Goal: Information Seeking & Learning: Learn about a topic

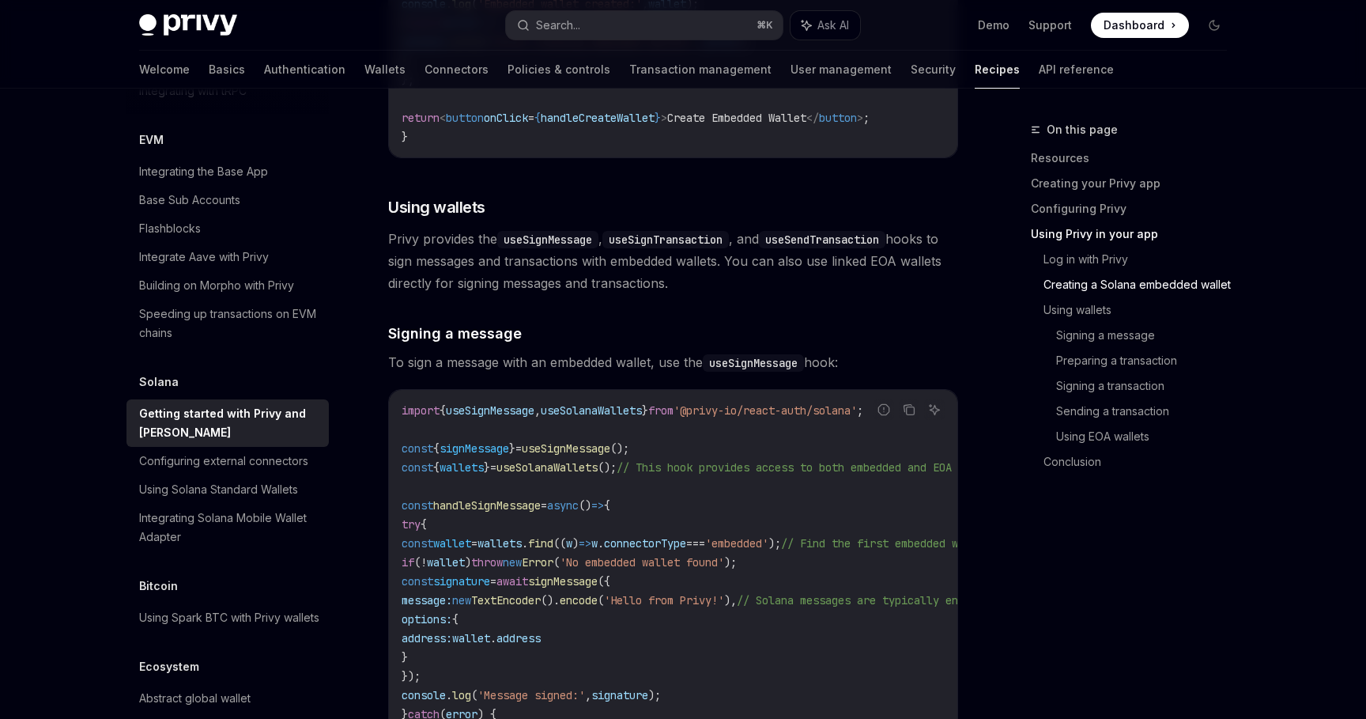
scroll to position [2579, 0]
click at [286, 452] on div "Configuring external connectors" at bounding box center [223, 461] width 169 height 19
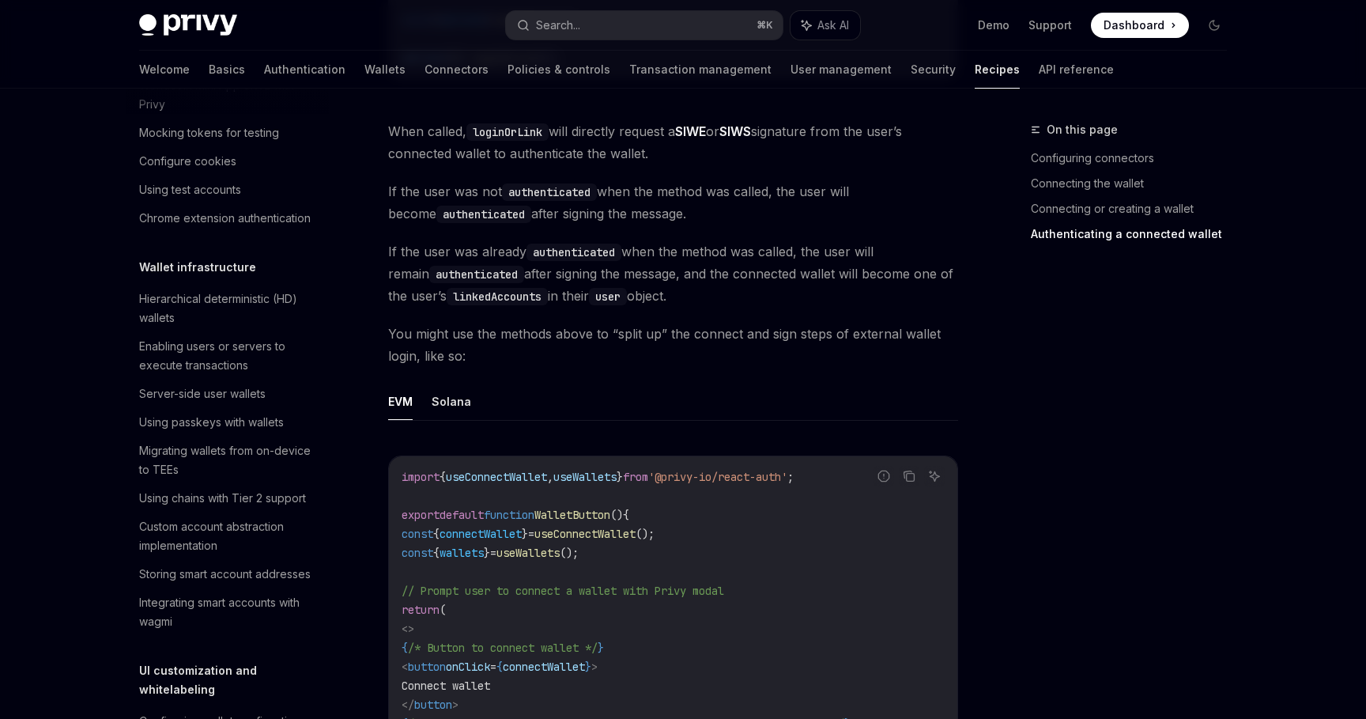
scroll to position [2568, 0]
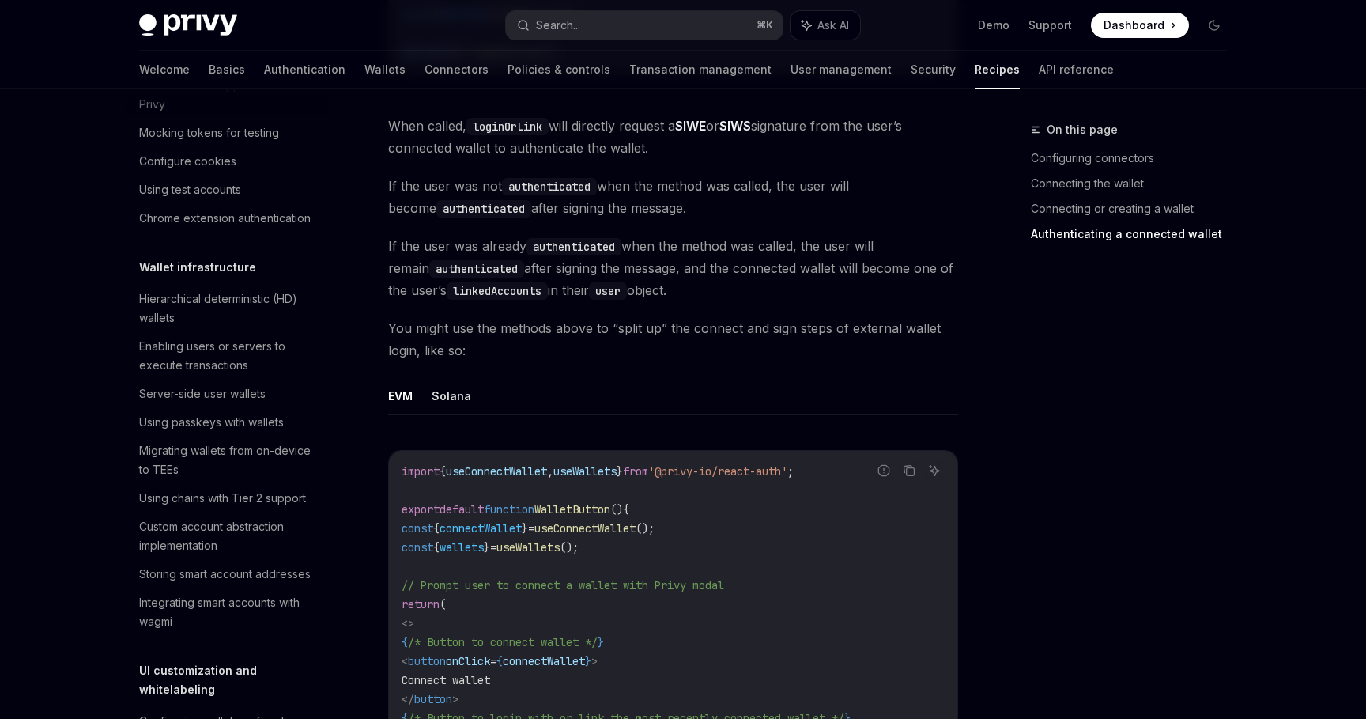
click at [448, 377] on button "Solana" at bounding box center [452, 395] width 40 height 37
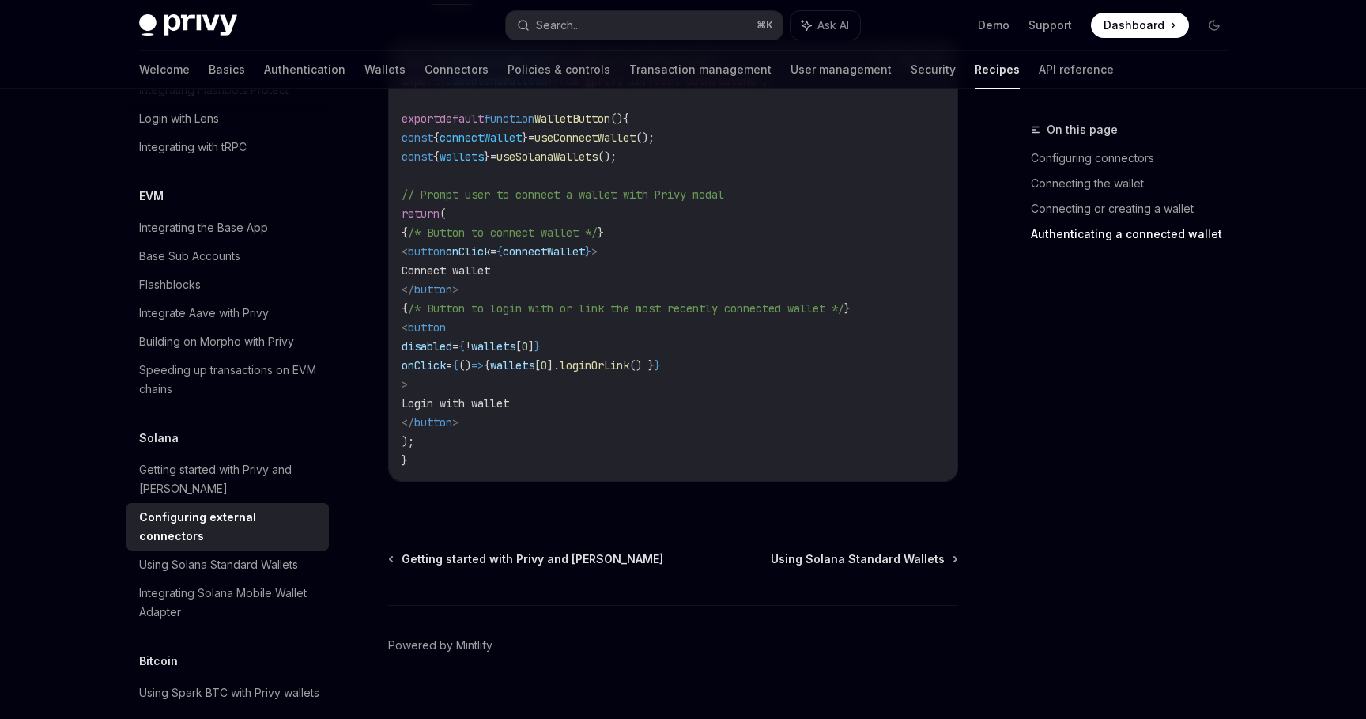
scroll to position [2240, 0]
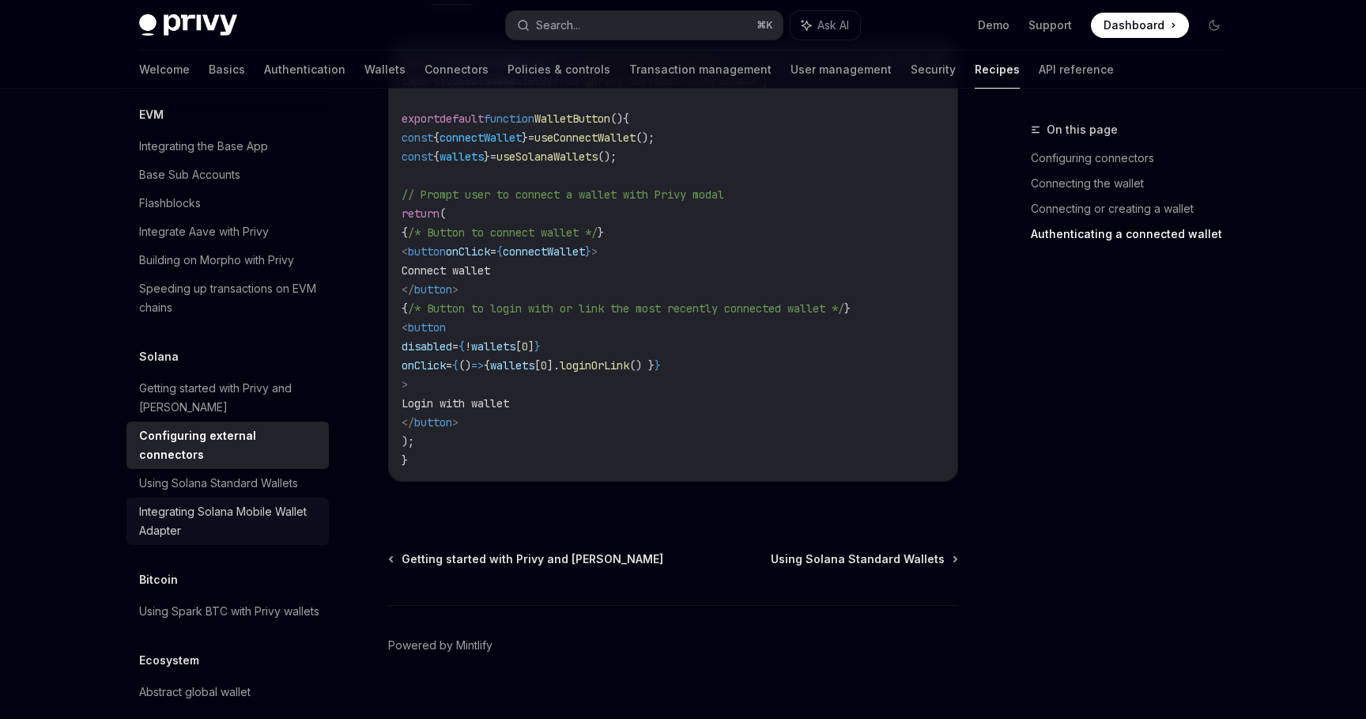
click at [255, 502] on div "Integrating Solana Mobile Wallet Adapter" at bounding box center [229, 521] width 180 height 38
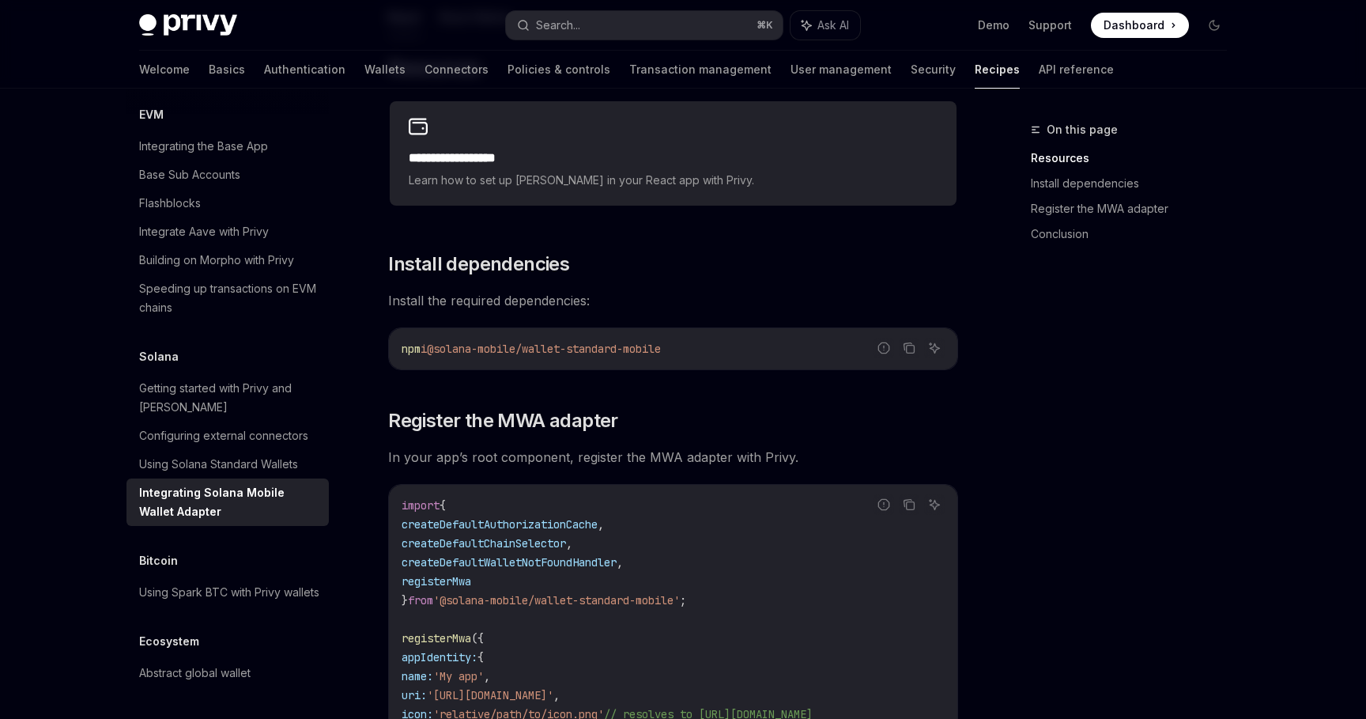
scroll to position [324, 0]
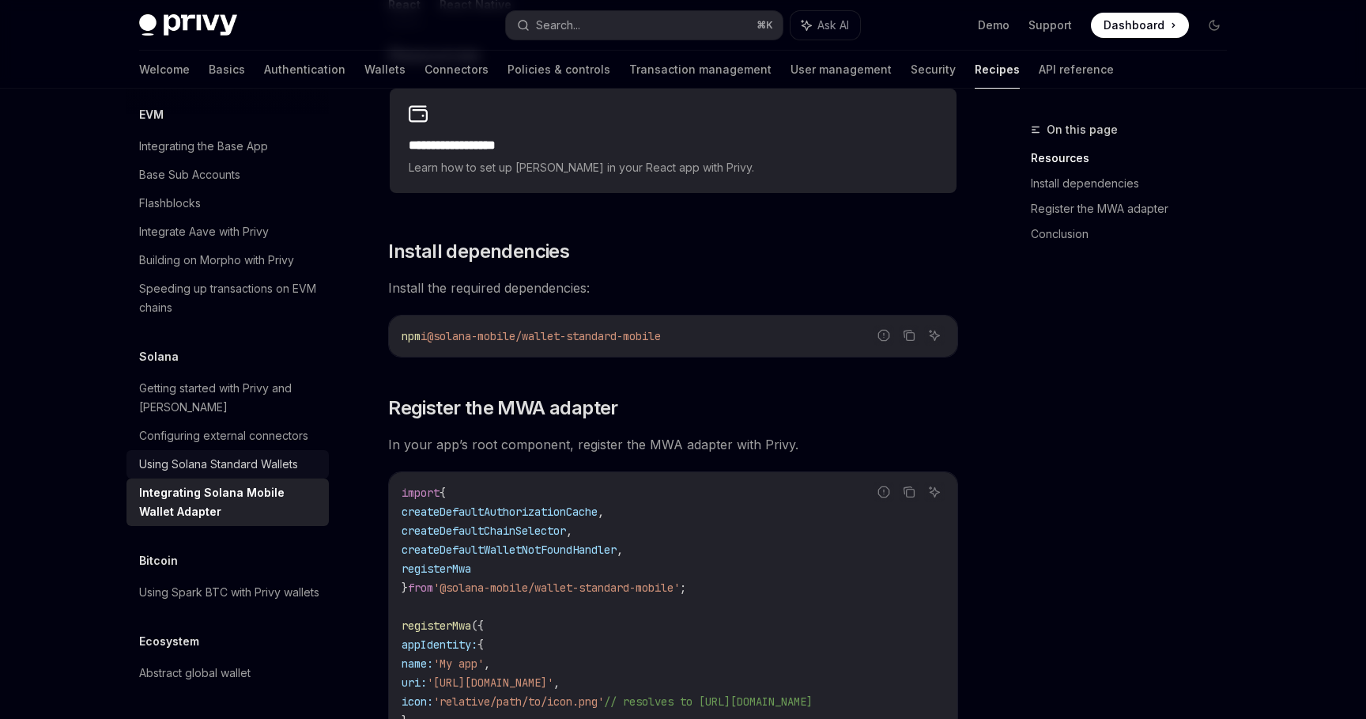
click at [254, 455] on div "Using Solana Standard Wallets" at bounding box center [218, 464] width 159 height 19
type textarea "*"
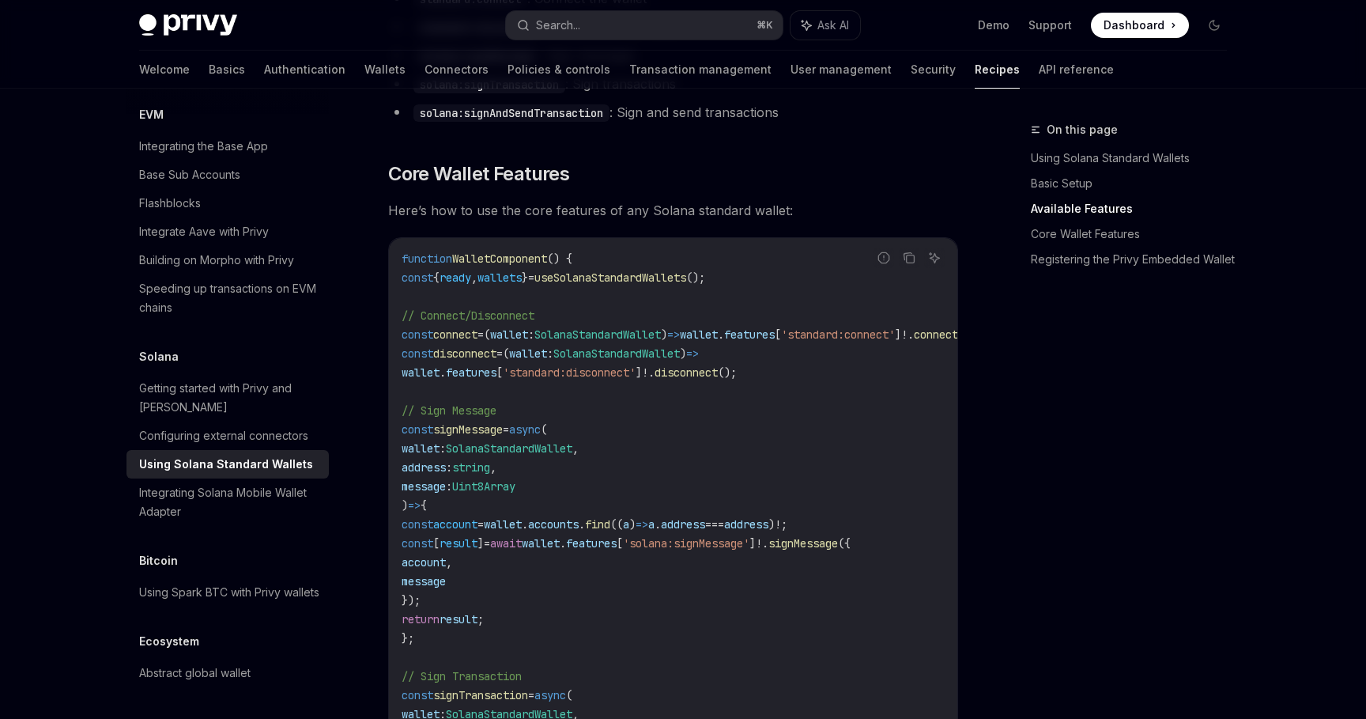
scroll to position [690, 0]
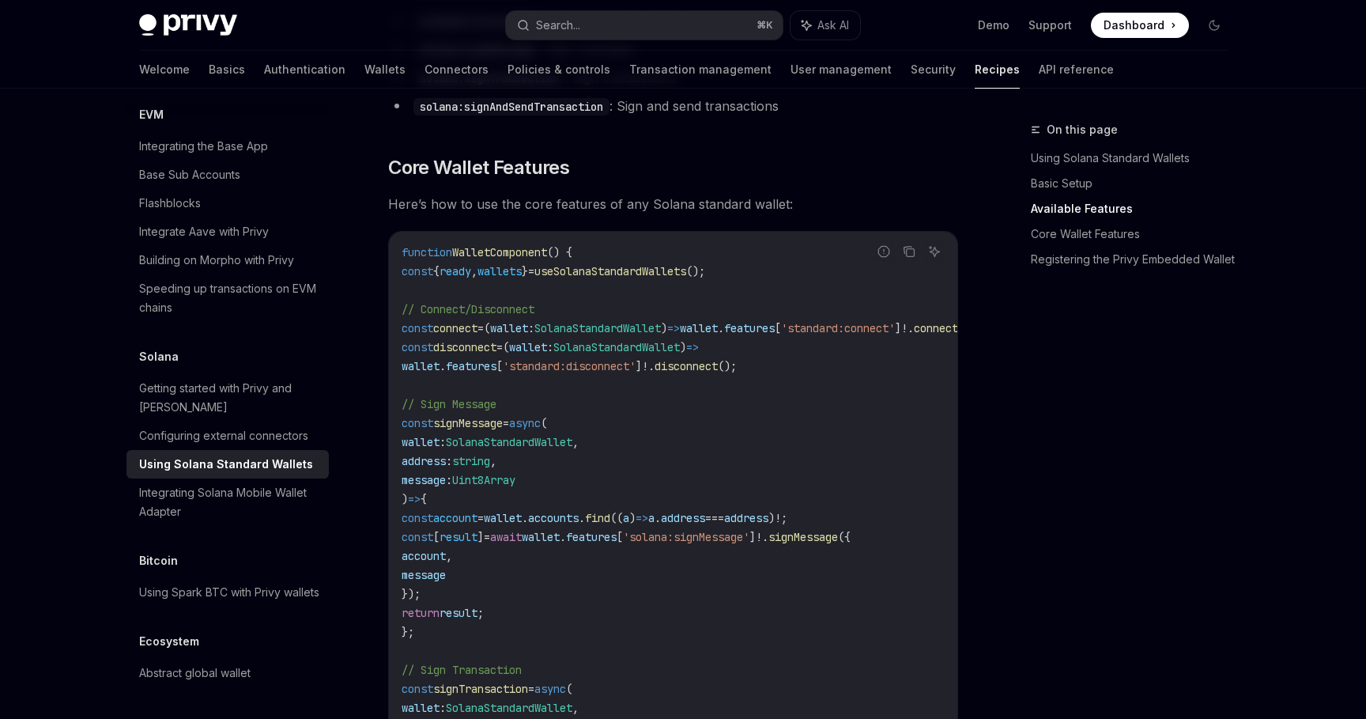
click at [577, 300] on code "function WalletComponent () { const { ready , wallets } = useSolanaStandardWall…" at bounding box center [709, 727] width 614 height 968
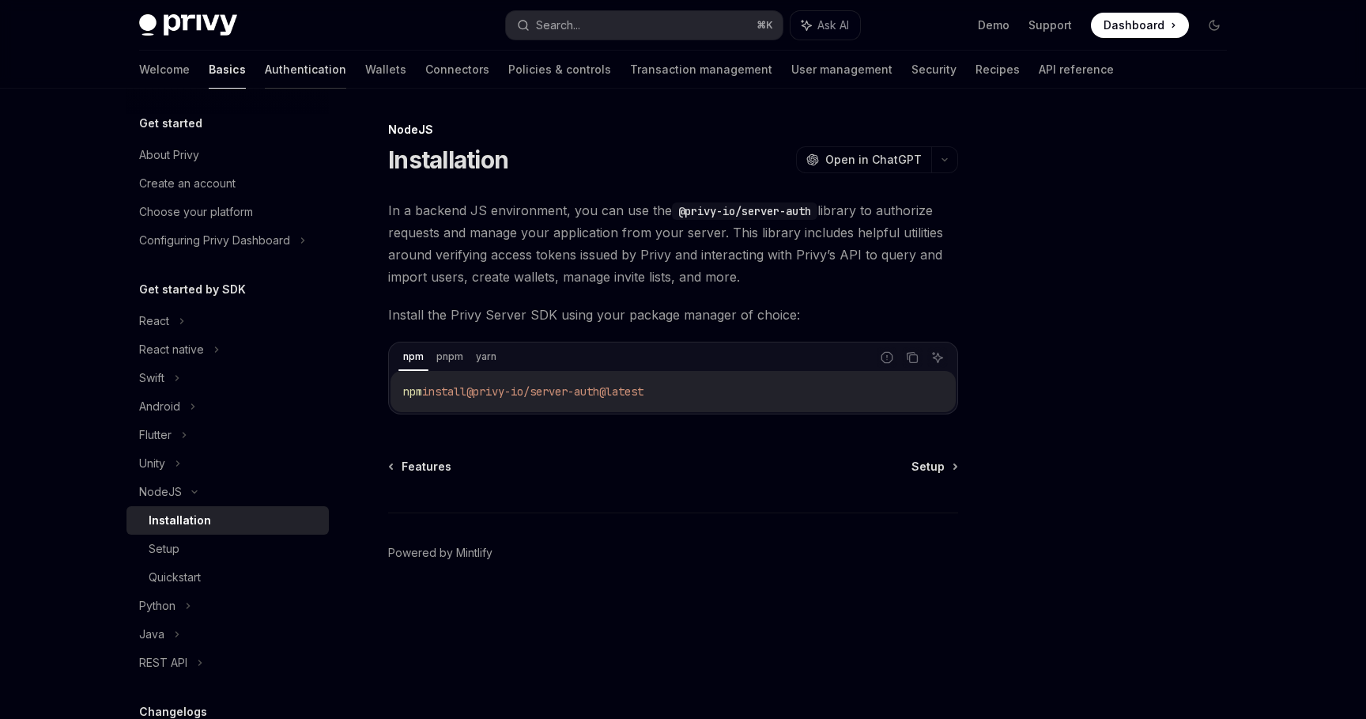
click at [265, 80] on link "Authentication" at bounding box center [305, 70] width 81 height 38
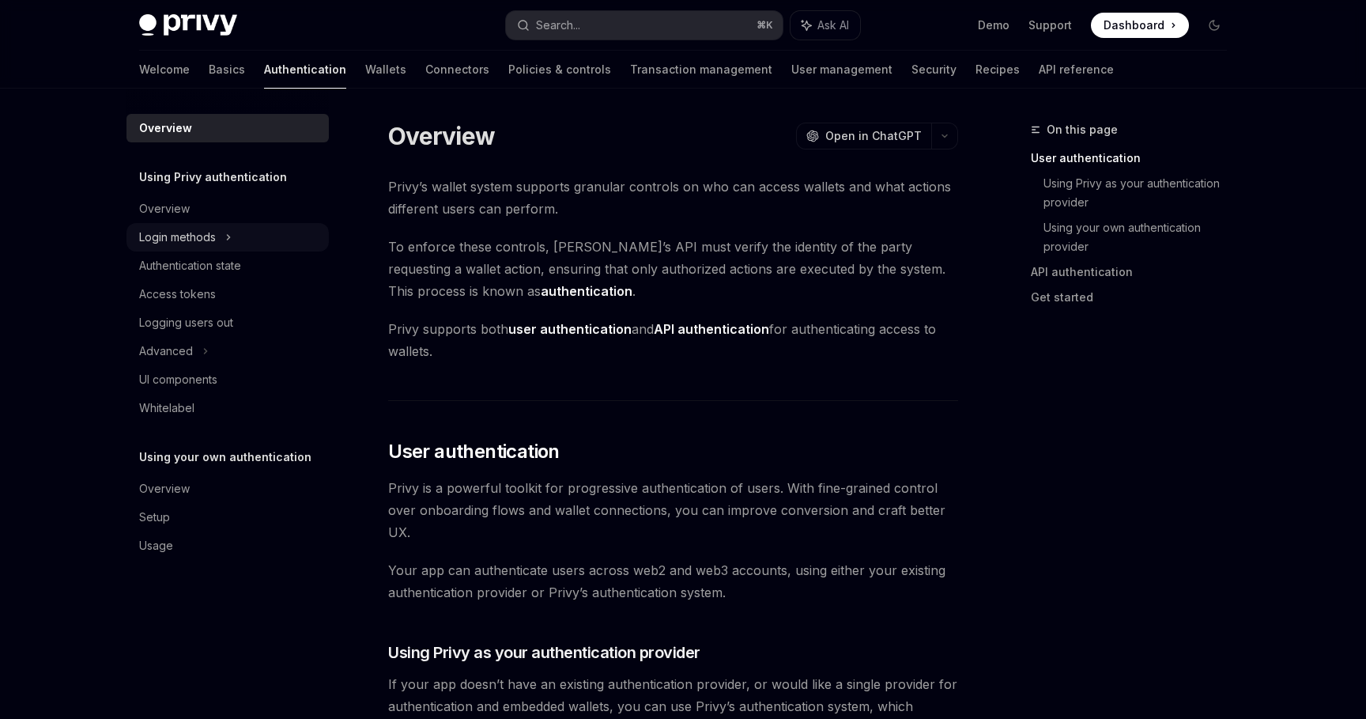
click at [238, 224] on div "Login methods" at bounding box center [228, 237] width 202 height 28
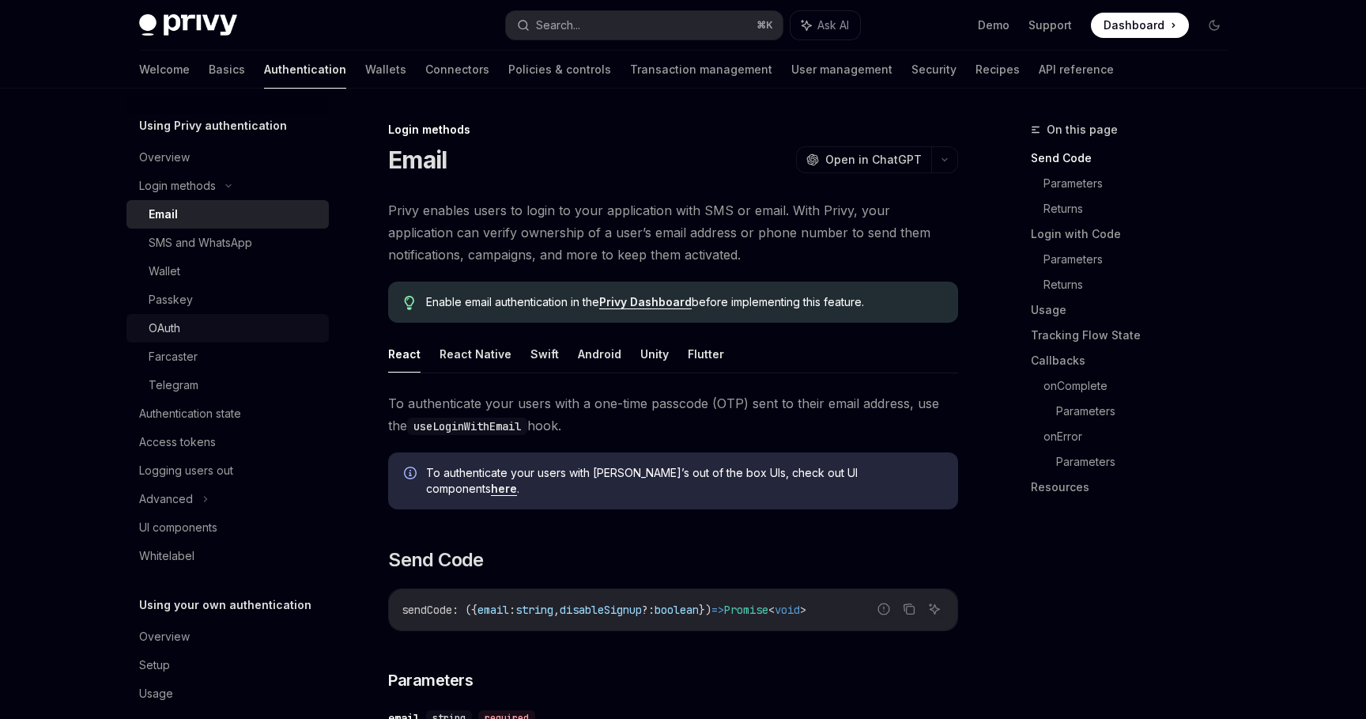
scroll to position [72, 0]
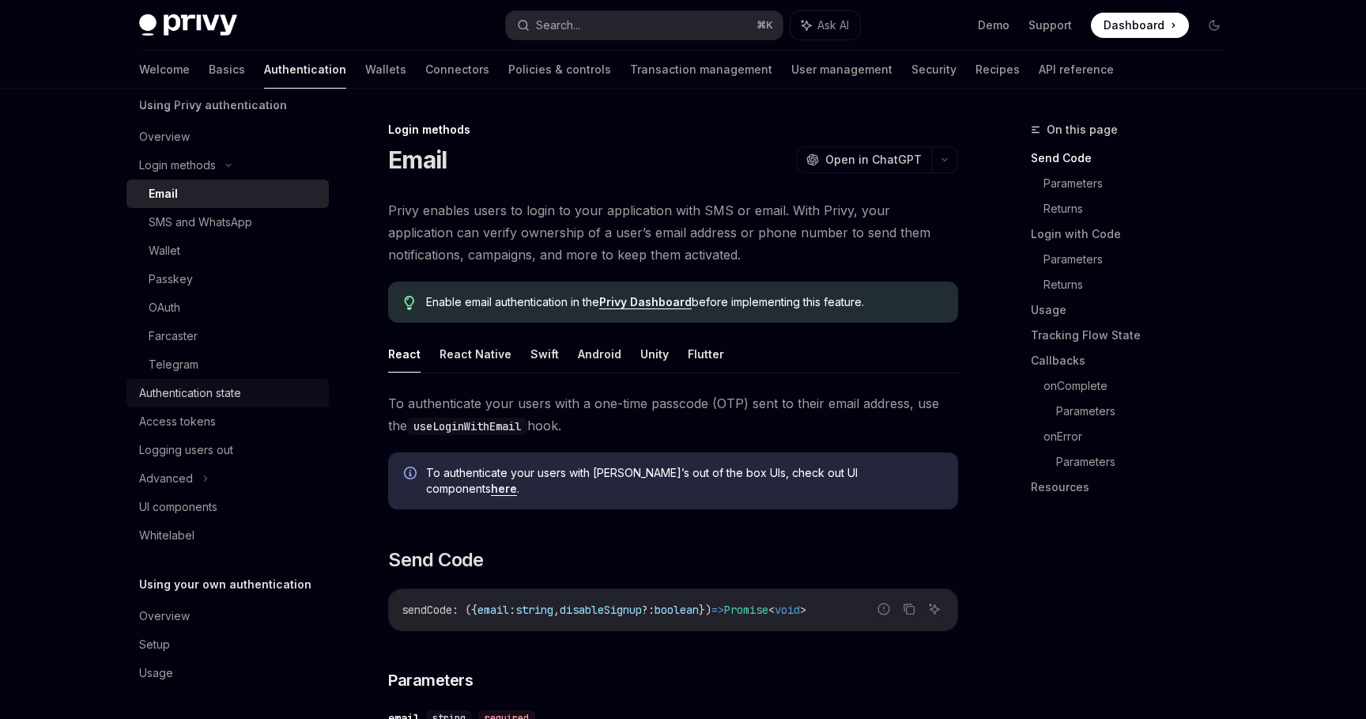
click at [270, 403] on link "Authentication state" at bounding box center [228, 393] width 202 height 28
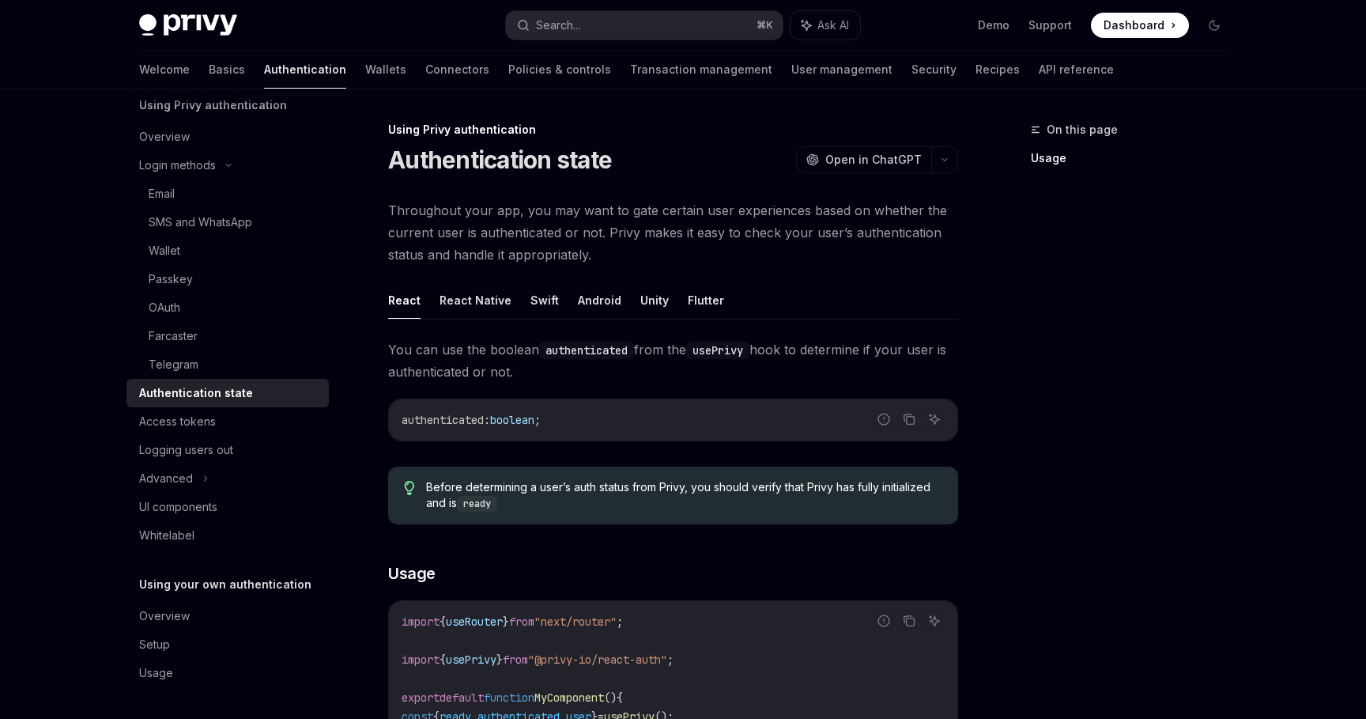
scroll to position [626, 0]
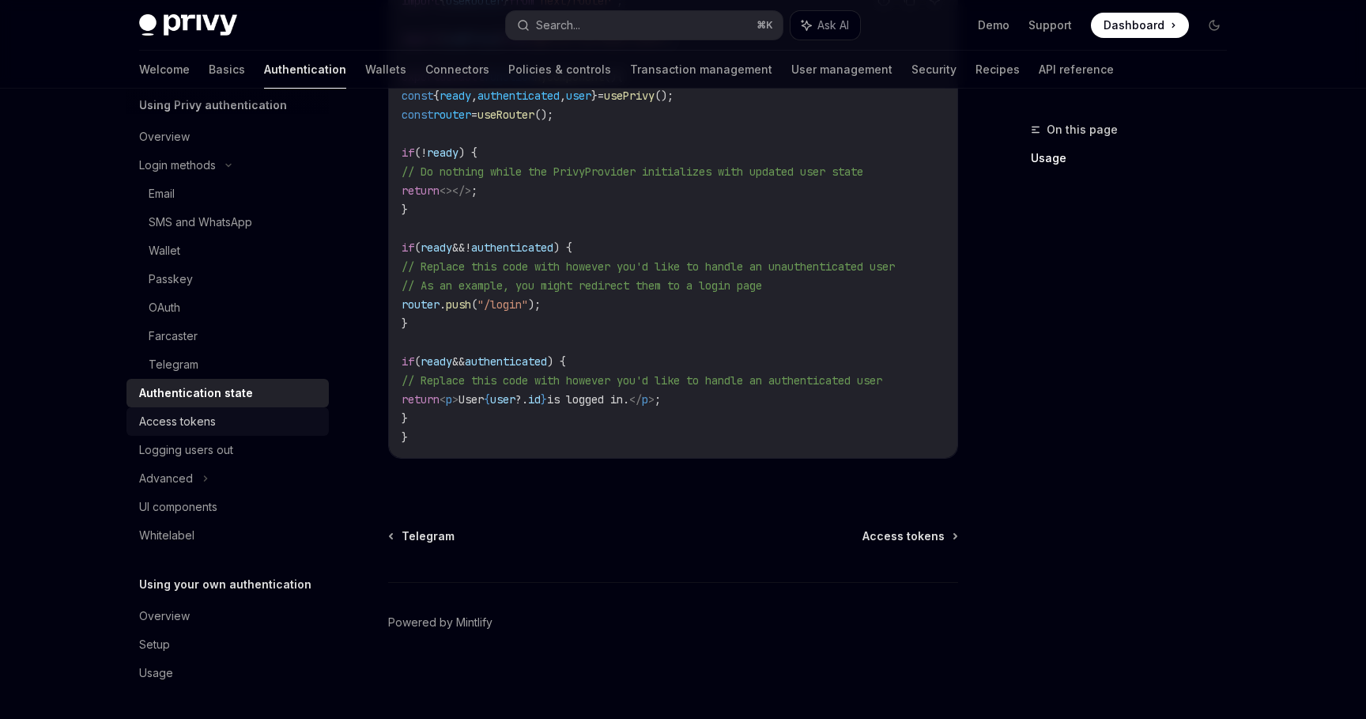
click at [307, 407] on link "Access tokens" at bounding box center [228, 421] width 202 height 28
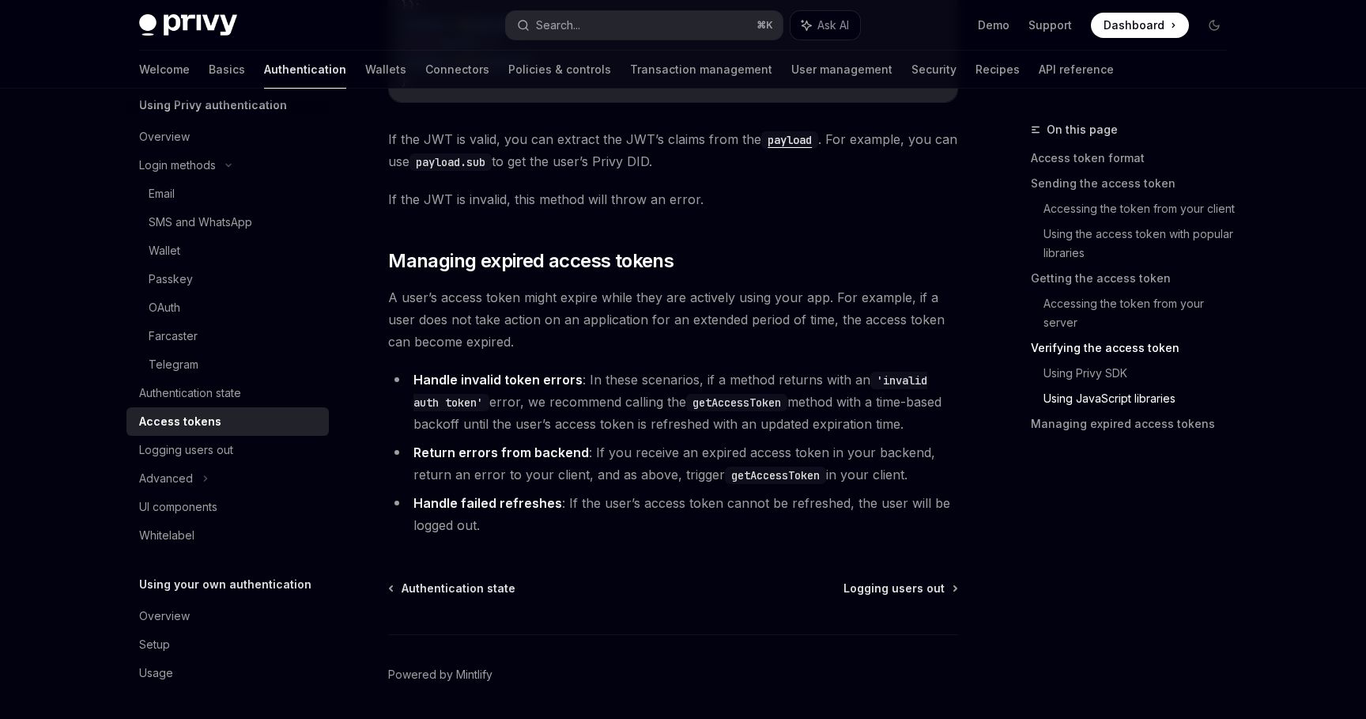
scroll to position [4090, 0]
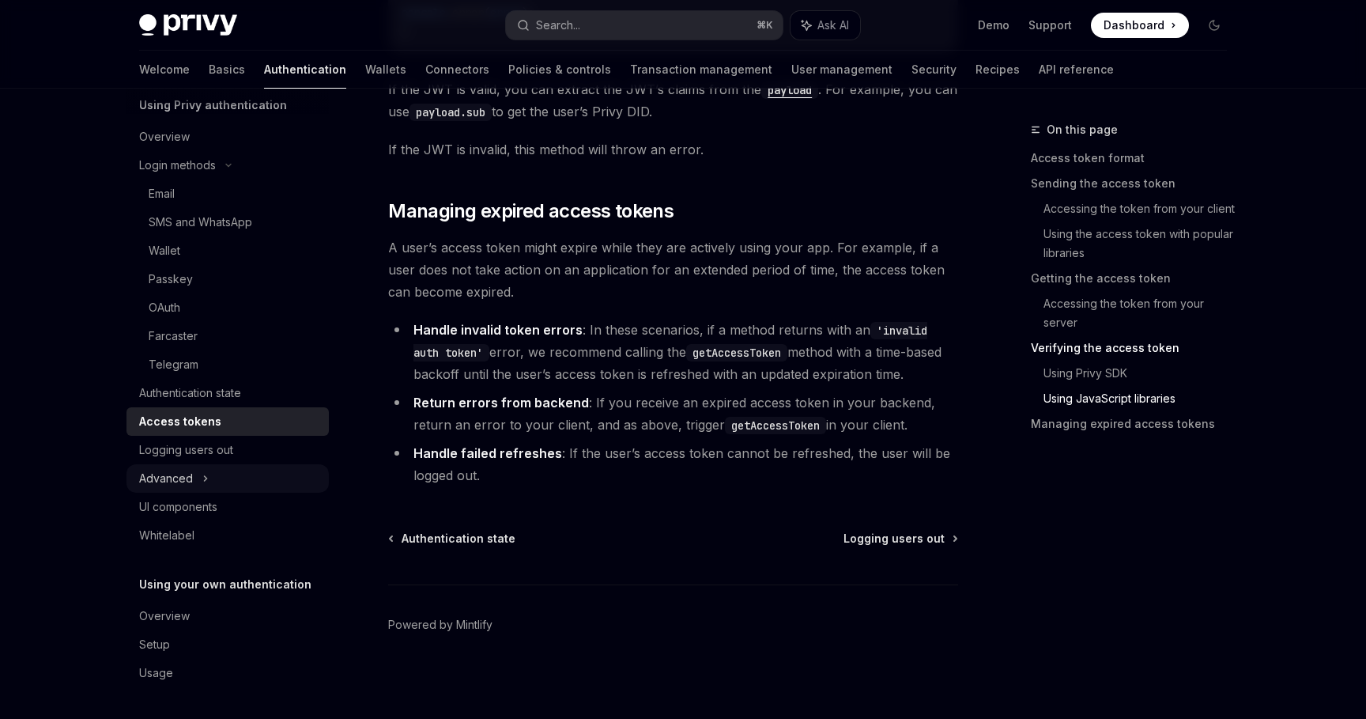
click at [294, 482] on div "Advanced" at bounding box center [228, 478] width 202 height 28
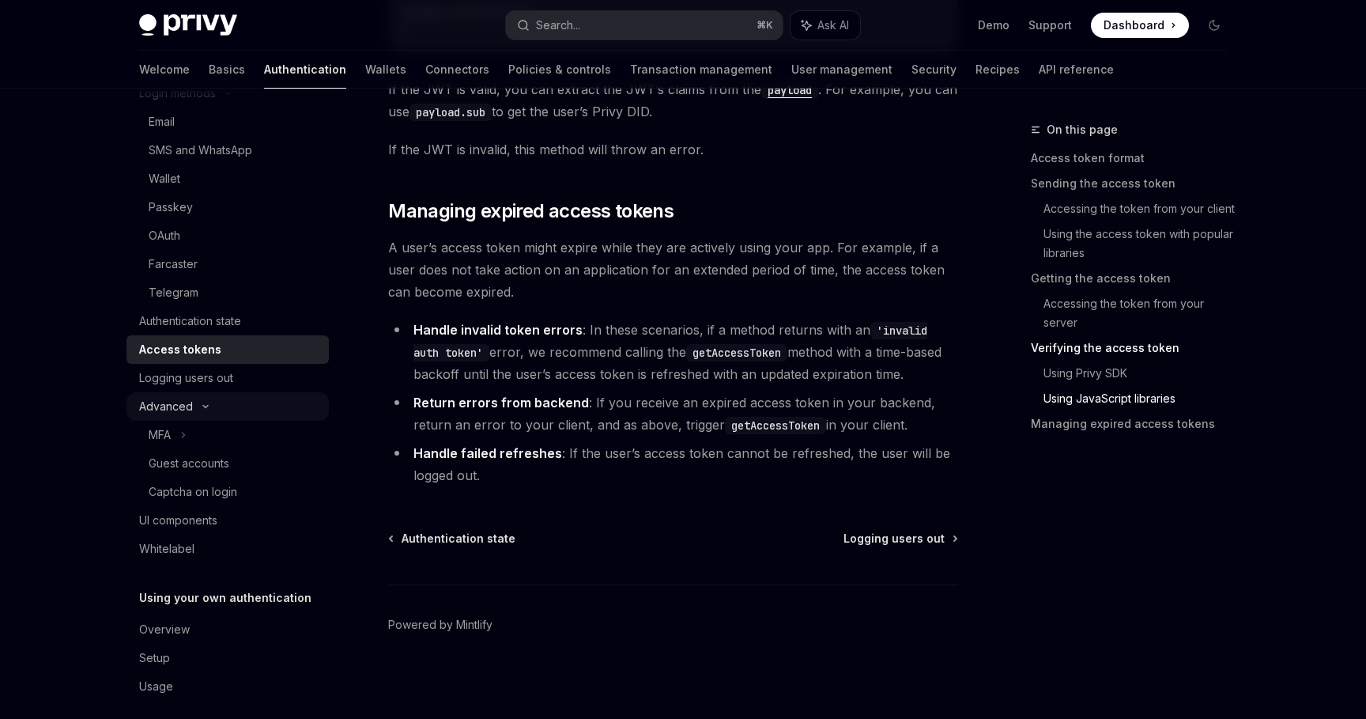
scroll to position [157, 0]
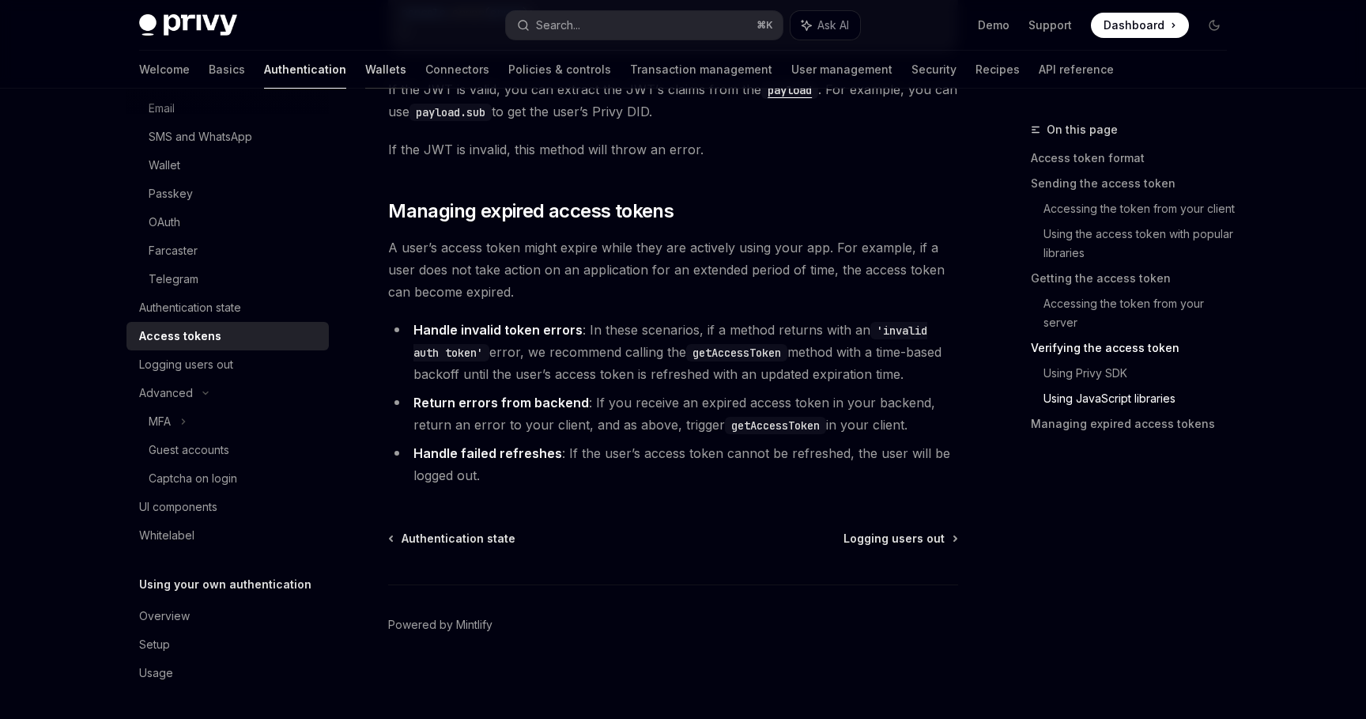
click at [365, 85] on link "Wallets" at bounding box center [385, 70] width 41 height 38
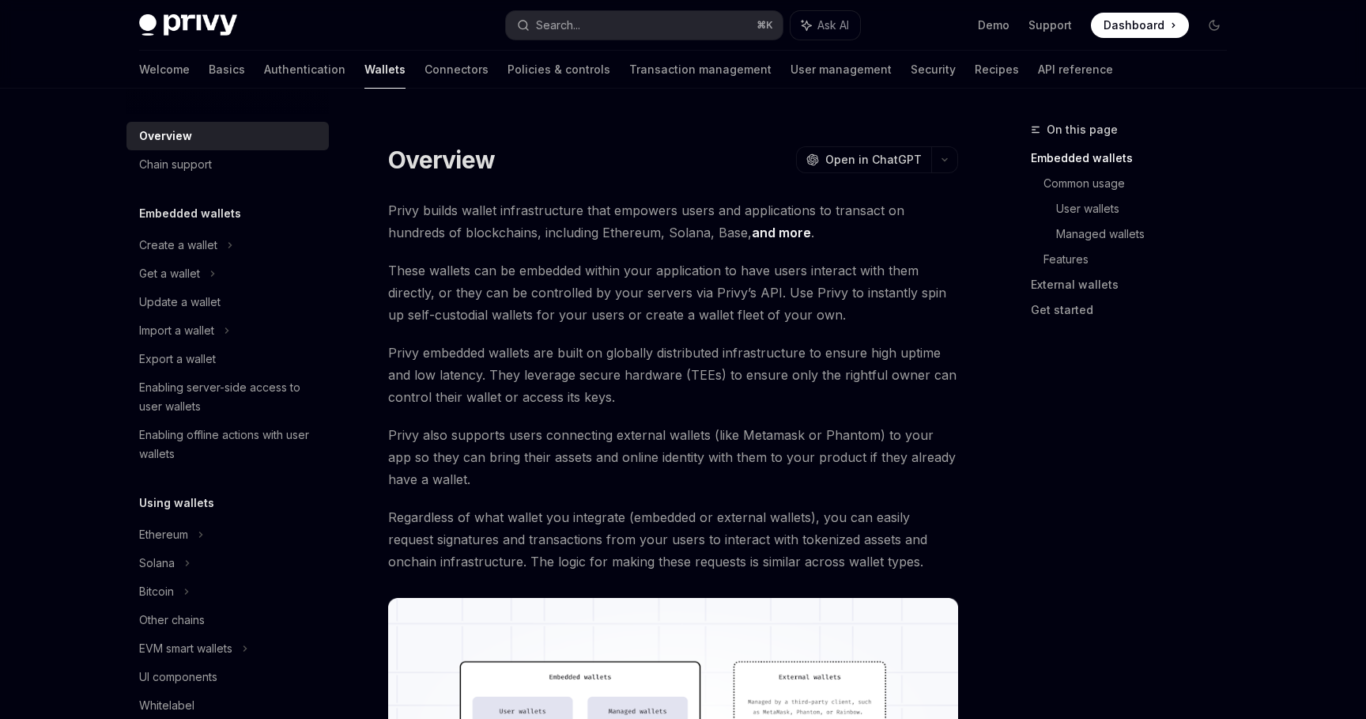
click at [347, 106] on div "Overview Chain support Embedded wallets Create a wallet Get a wallet Update a w…" at bounding box center [241, 404] width 228 height 630
click at [425, 65] on link "Connectors" at bounding box center [457, 70] width 64 height 38
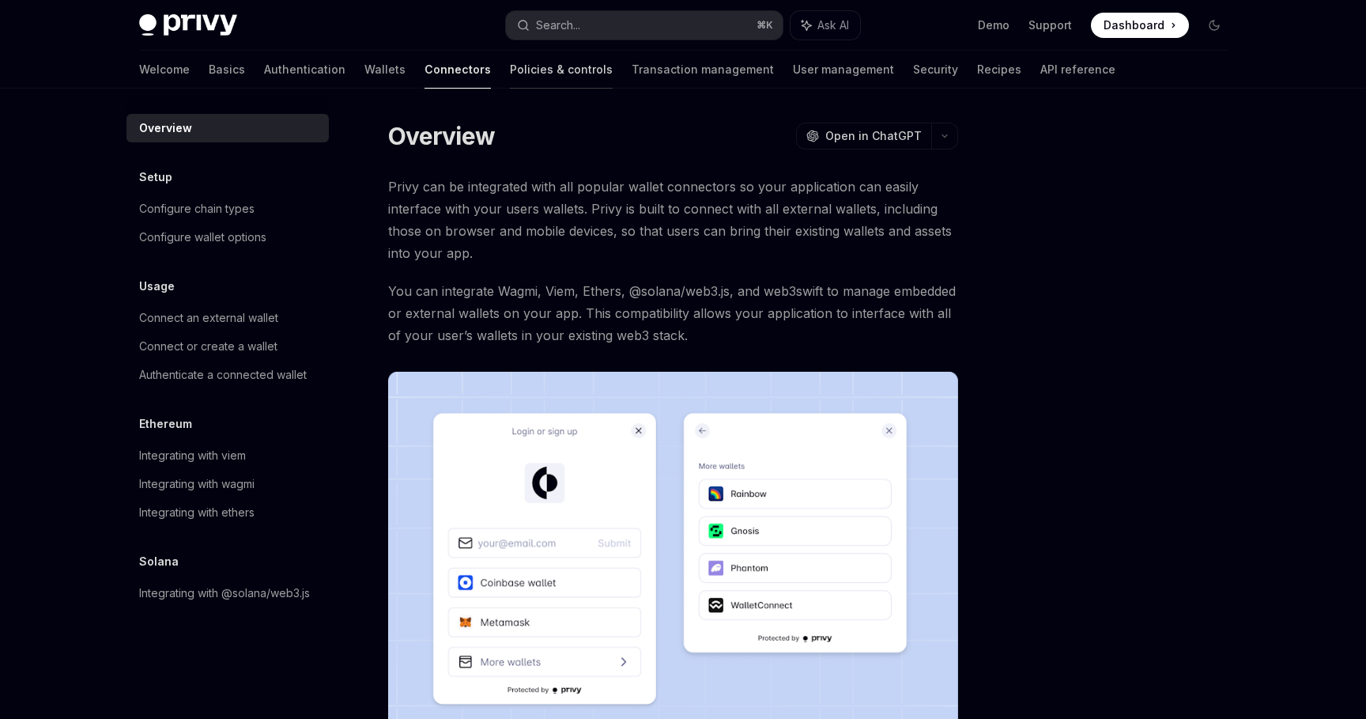
click at [510, 88] on div at bounding box center [561, 89] width 103 height 2
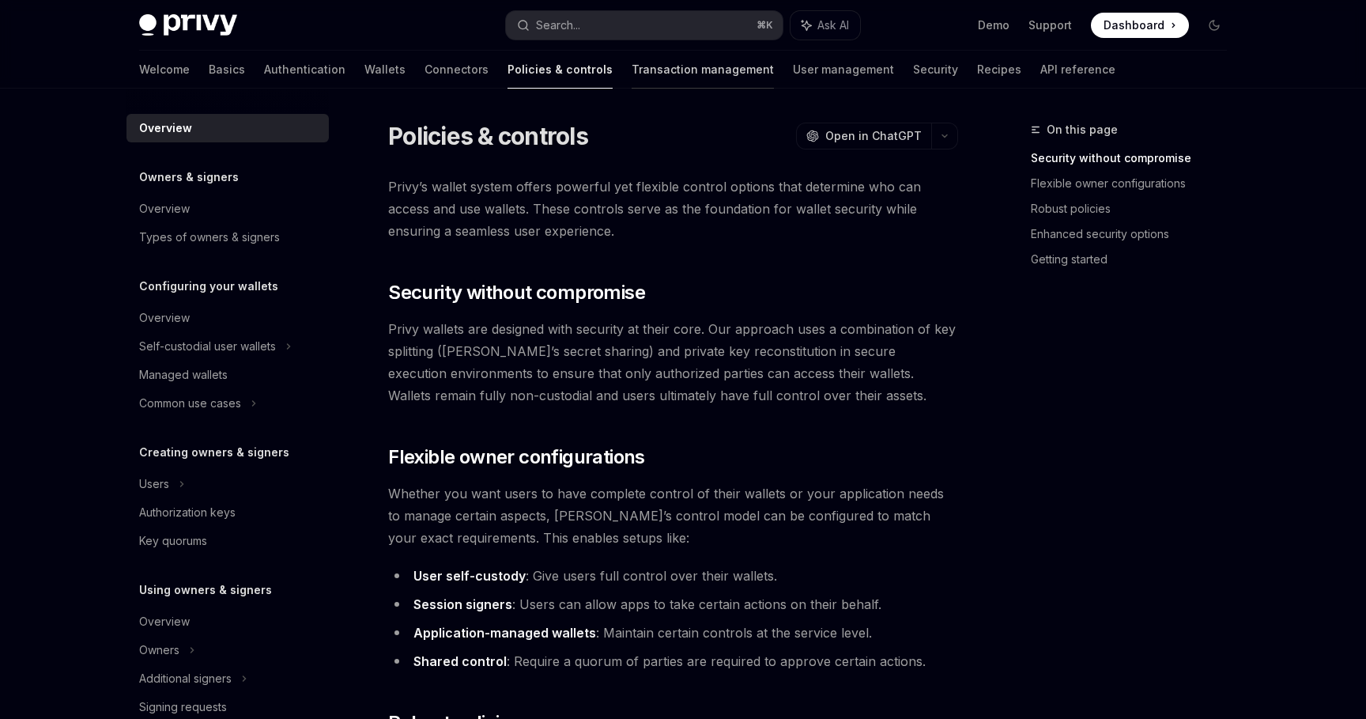
click at [632, 64] on link "Transaction management" at bounding box center [703, 70] width 142 height 38
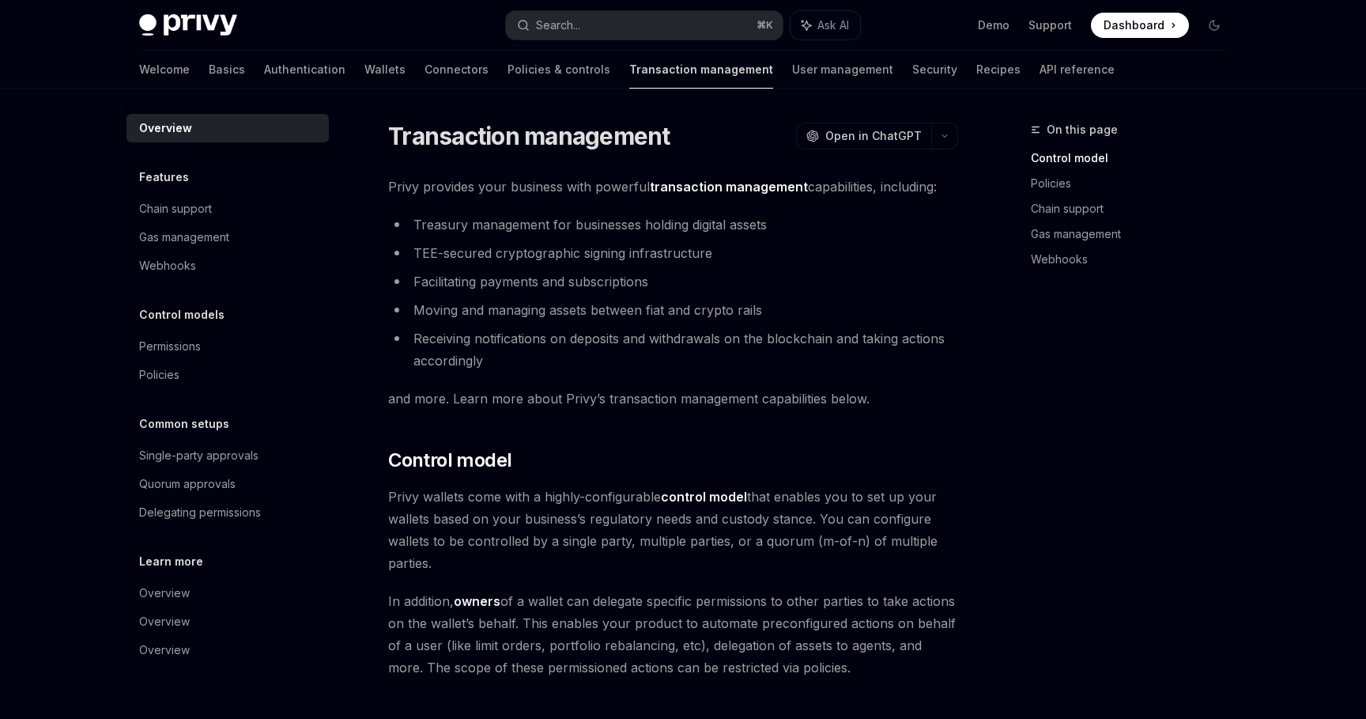
click at [678, 61] on link "Transaction management" at bounding box center [701, 70] width 144 height 38
click at [792, 62] on link "User management" at bounding box center [842, 70] width 101 height 38
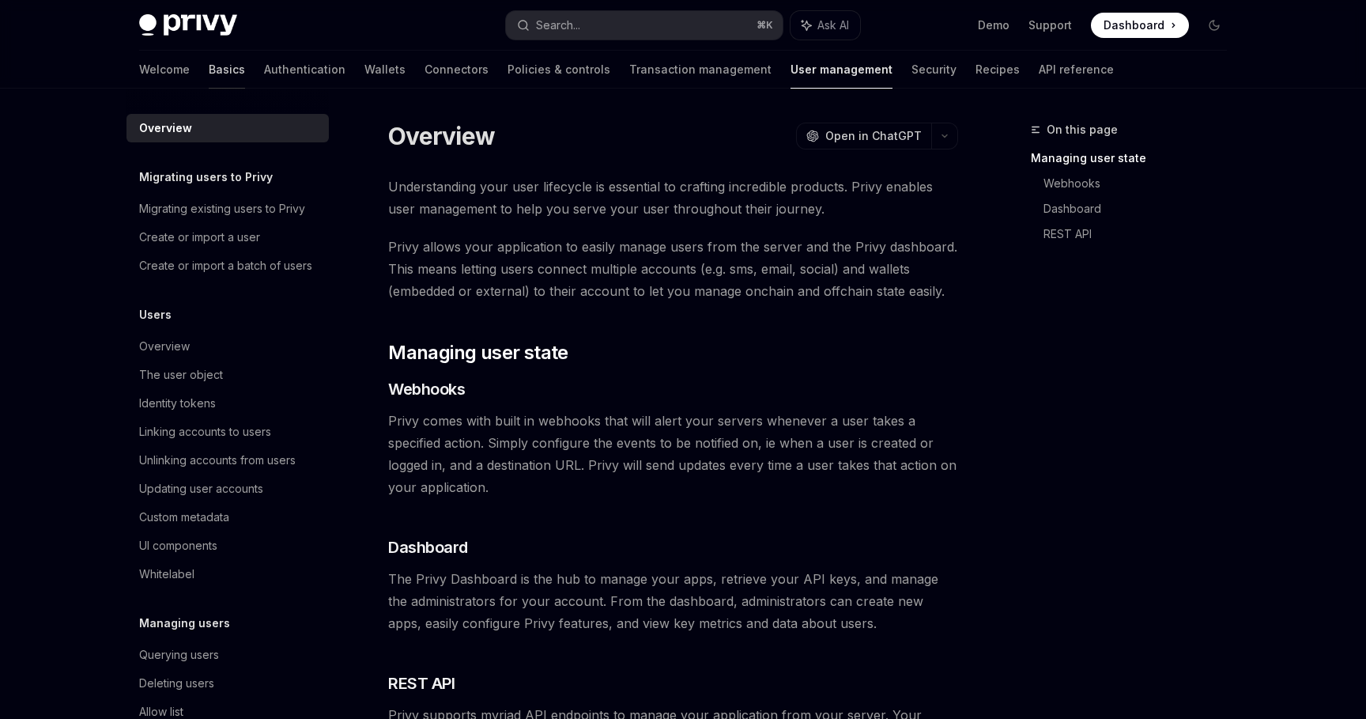
click at [209, 66] on link "Basics" at bounding box center [227, 70] width 36 height 38
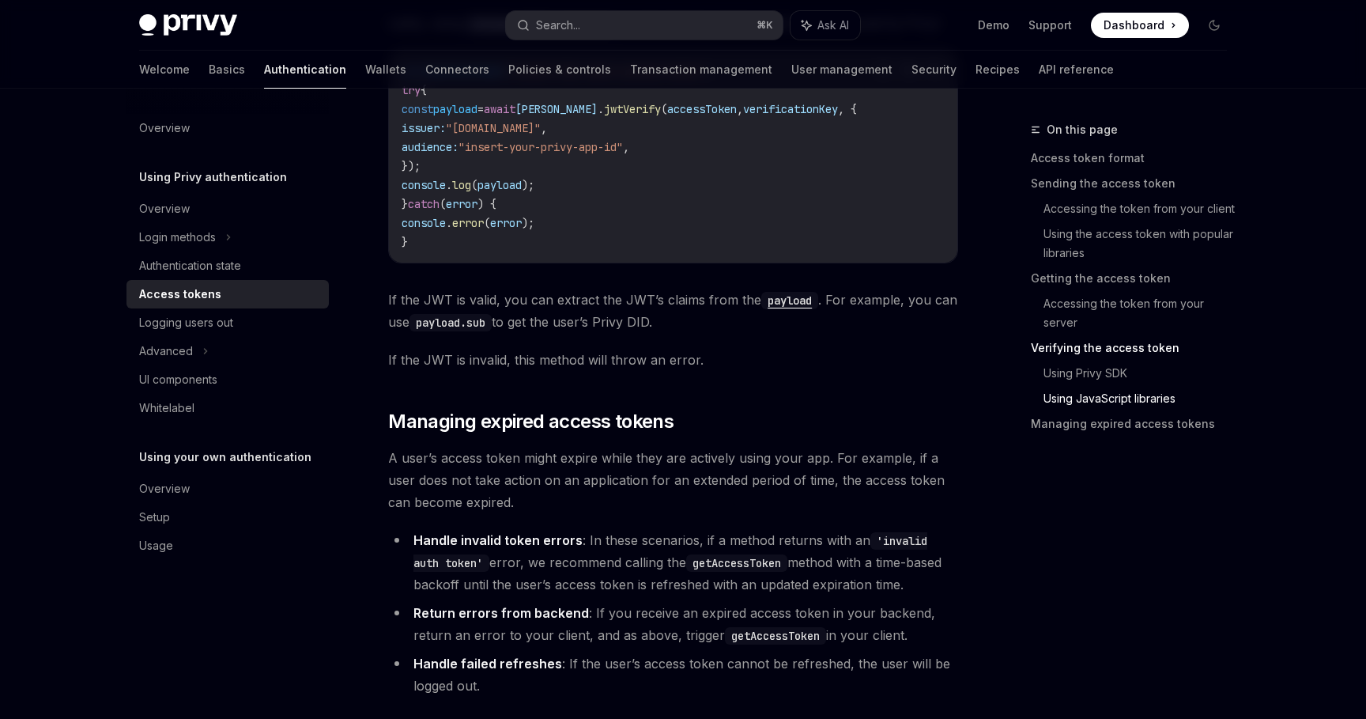
scroll to position [626, 0]
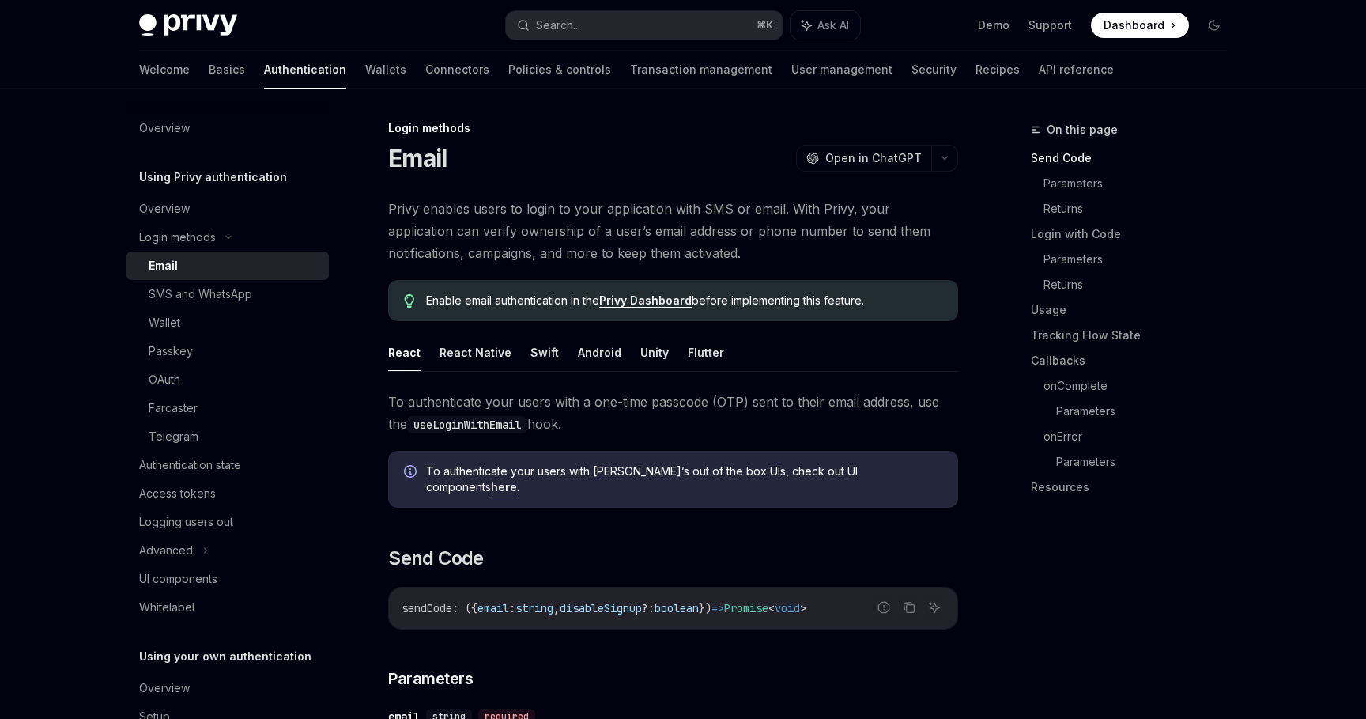
type textarea "*"
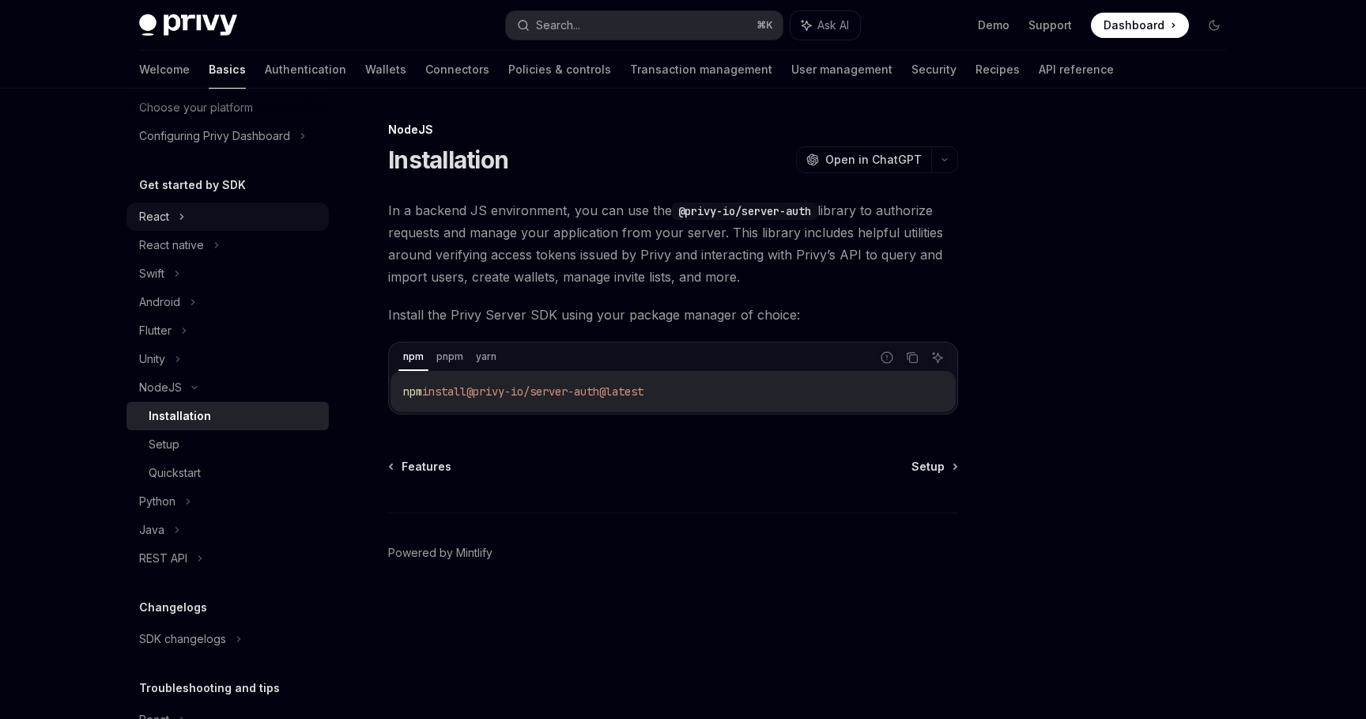
scroll to position [116, 0]
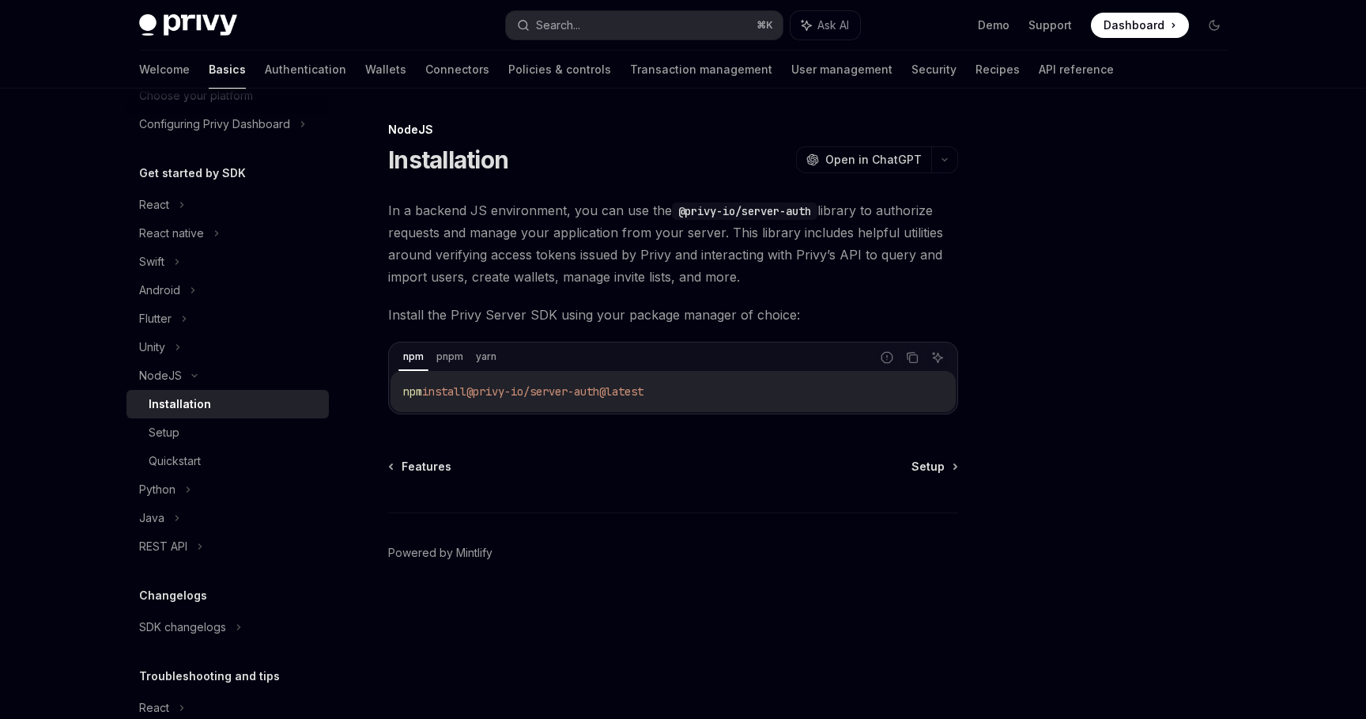
click at [509, 406] on div "npm install @privy-io/server-auth@latest" at bounding box center [673, 391] width 565 height 41
drag, startPoint x: 491, startPoint y: 393, endPoint x: 626, endPoint y: 391, distance: 135.2
click at [626, 392] on span "@privy-io/server-auth@latest" at bounding box center [561, 391] width 177 height 14
copy span "@privy-io/server-auth"
